Goal: Information Seeking & Learning: Understand process/instructions

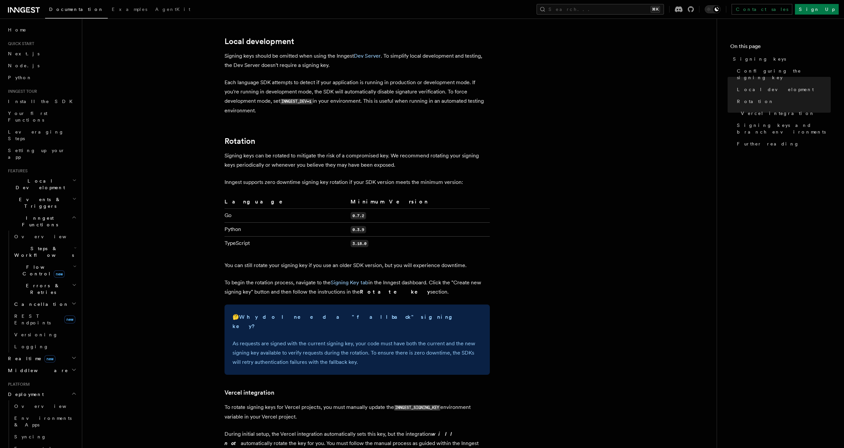
scroll to position [180, 0]
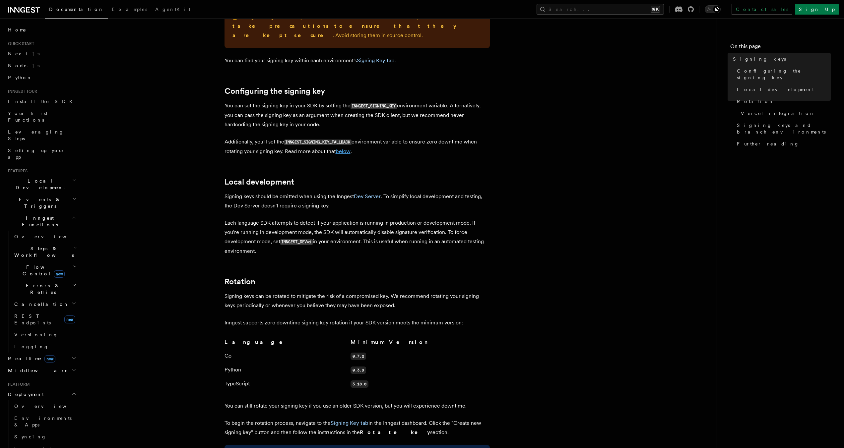
click at [348, 148] on link "below" at bounding box center [342, 151] width 15 height 6
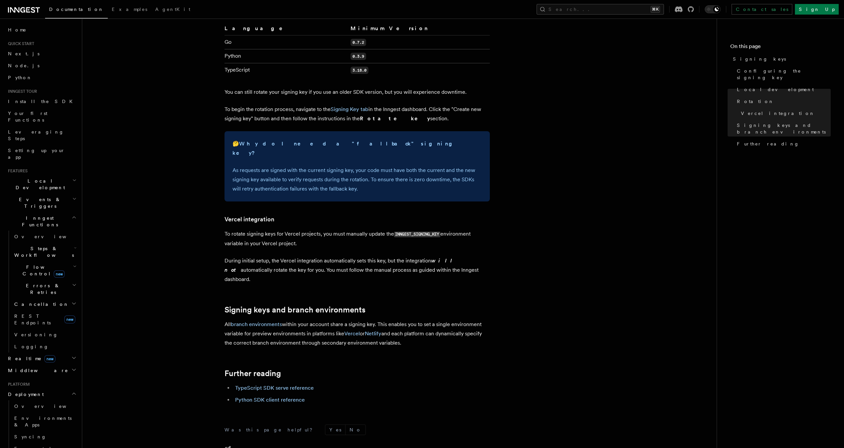
scroll to position [553, 0]
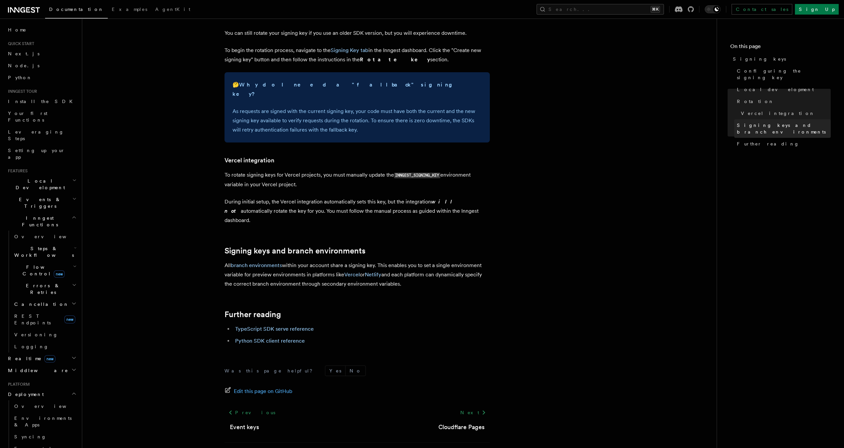
click at [780, 122] on span "Signing keys and branch environments" at bounding box center [783, 128] width 94 height 13
click at [783, 122] on link "Signing keys and branch environments" at bounding box center [782, 128] width 96 height 19
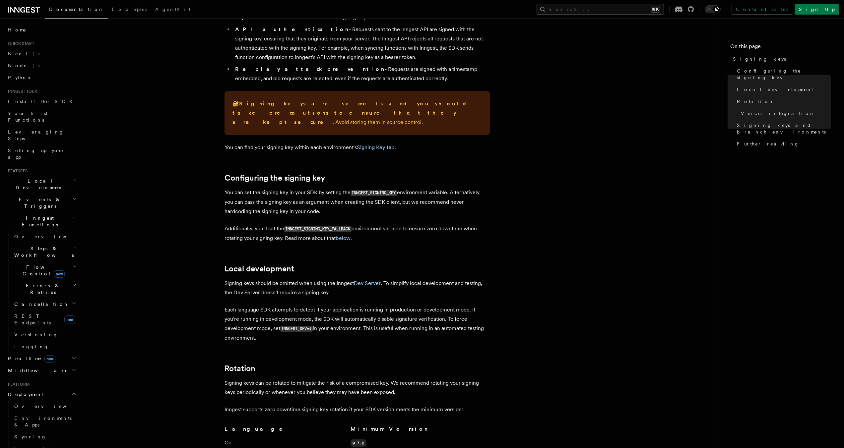
scroll to position [20, 0]
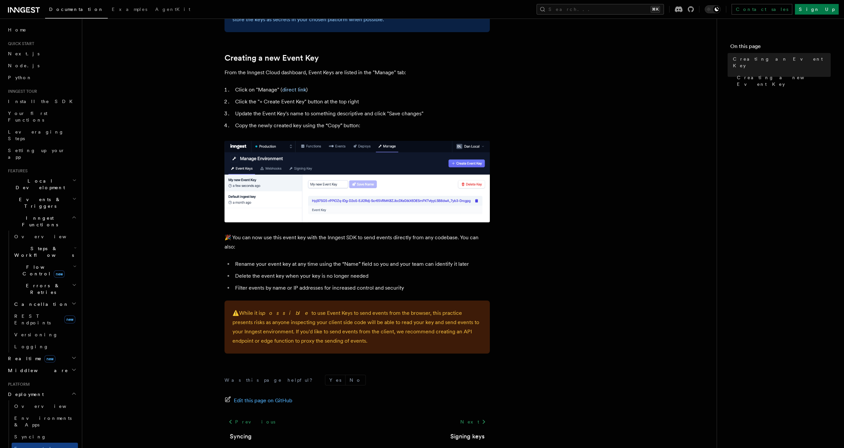
scroll to position [300, 0]
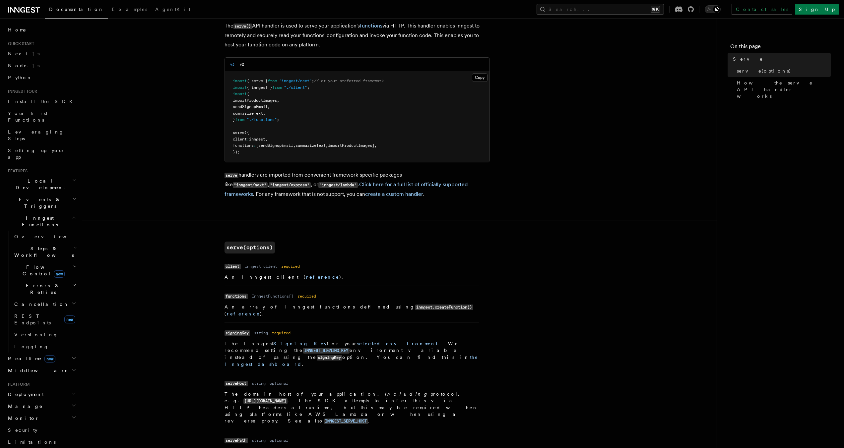
scroll to position [134, 0]
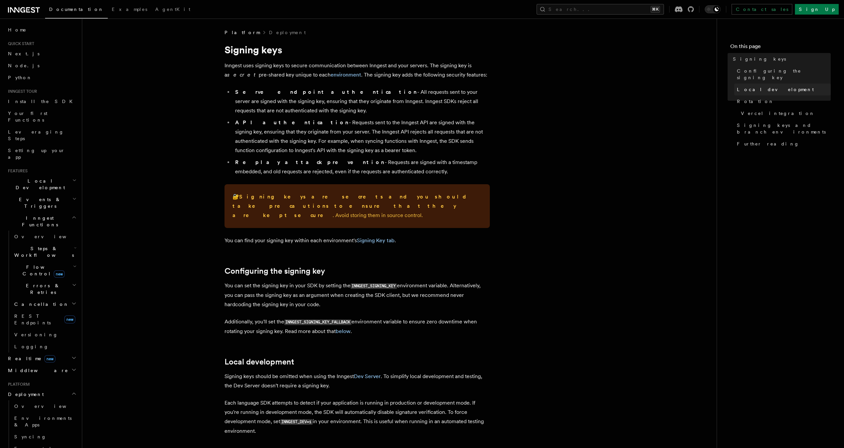
click at [800, 84] on link "Local development" at bounding box center [782, 90] width 96 height 12
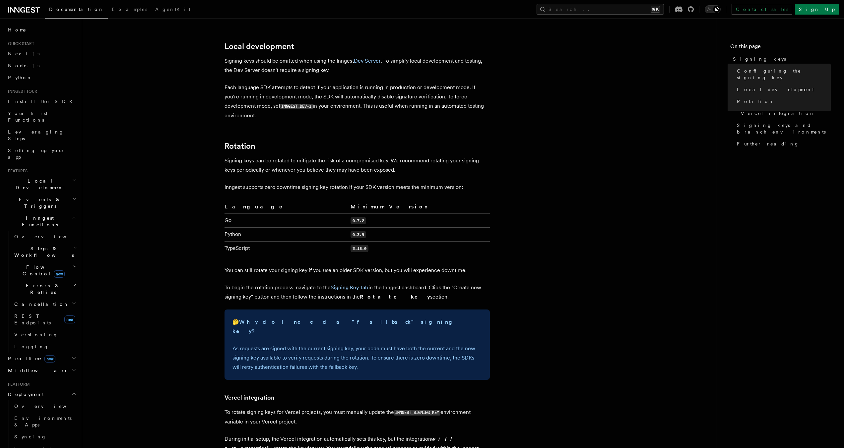
scroll to position [316, 0]
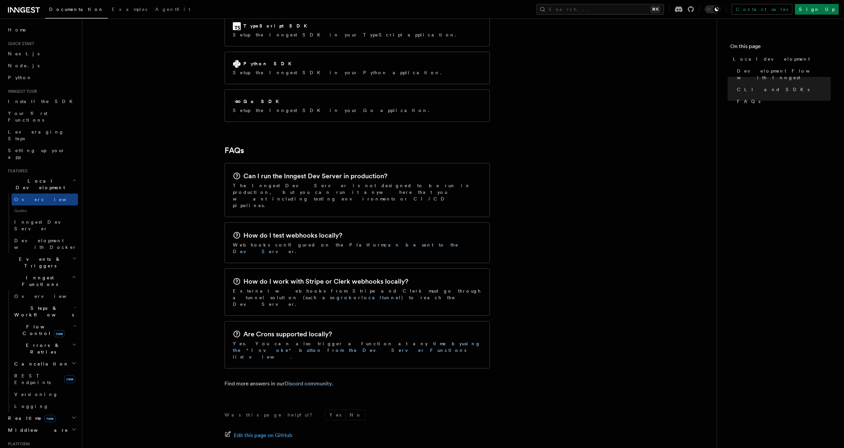
scroll to position [912, 0]
